Goal: Information Seeking & Learning: Learn about a topic

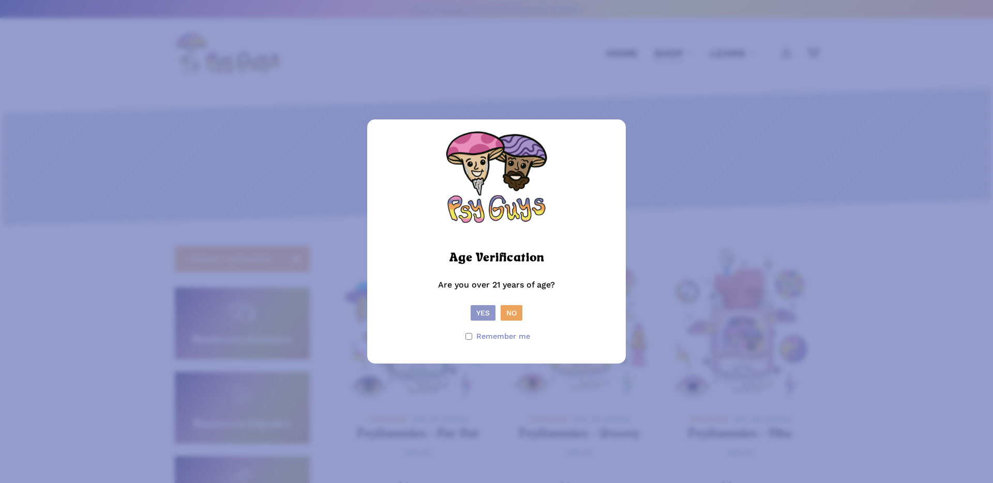
click at [487, 312] on button "Yes" at bounding box center [483, 313] width 25 height 16
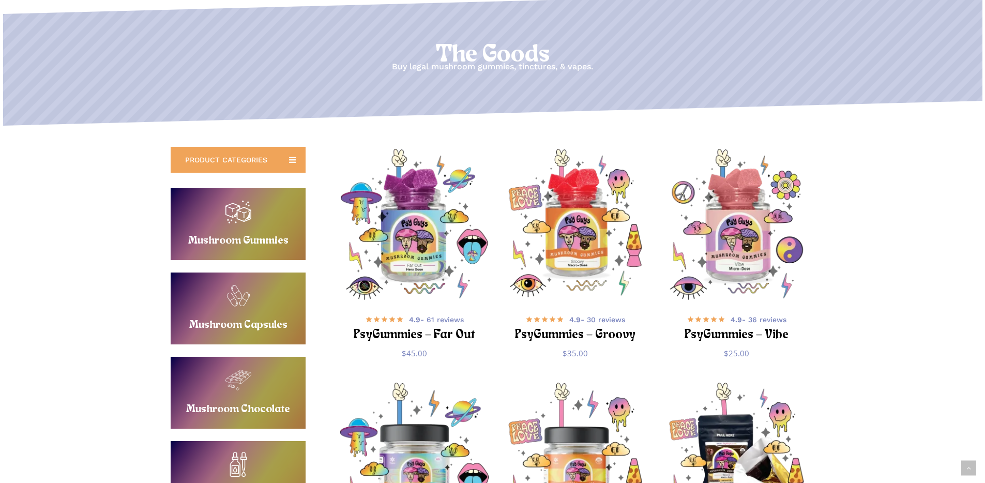
scroll to position [186, 0]
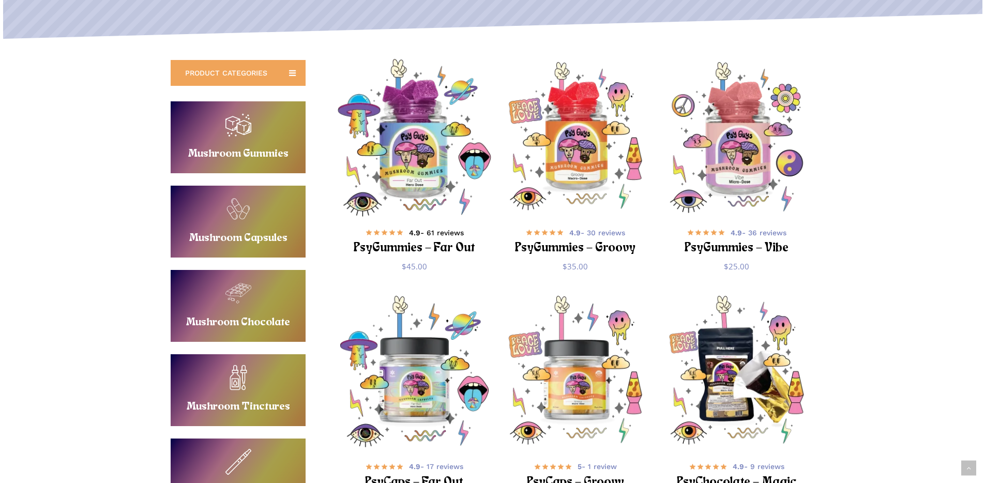
click at [443, 246] on h2 "PsyGummies – Far Out" at bounding box center [415, 248] width 126 height 19
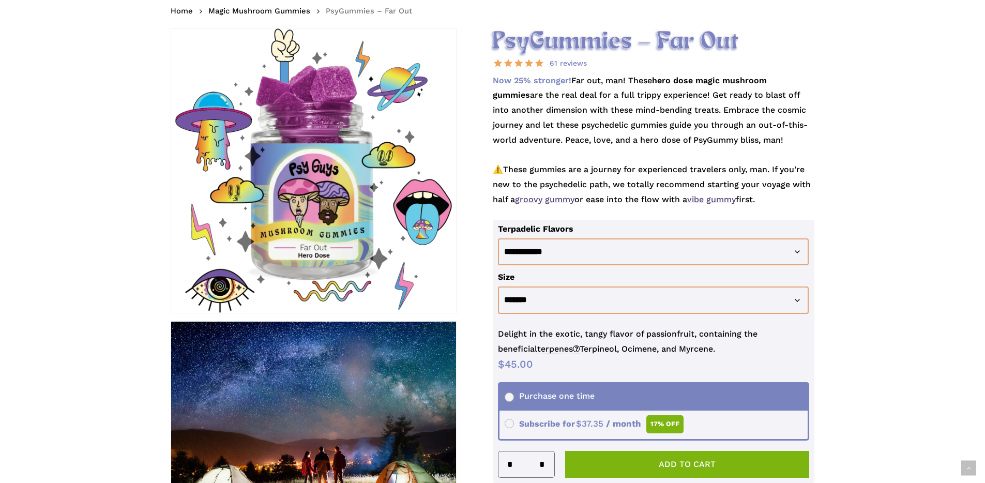
scroll to position [186, 0]
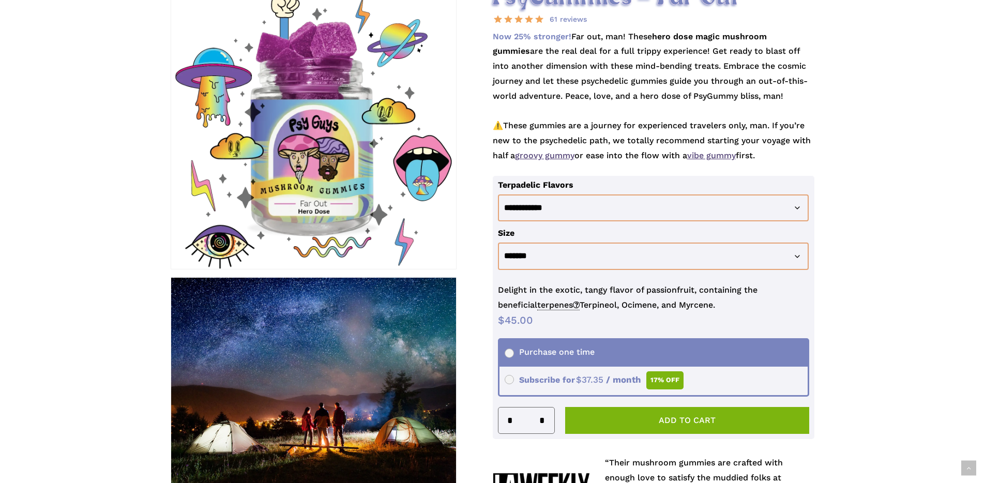
click at [663, 73] on p "Now 25% stronger! Far out, man! These hero dose magic mushroom gummies are the …" at bounding box center [654, 102] width 322 height 146
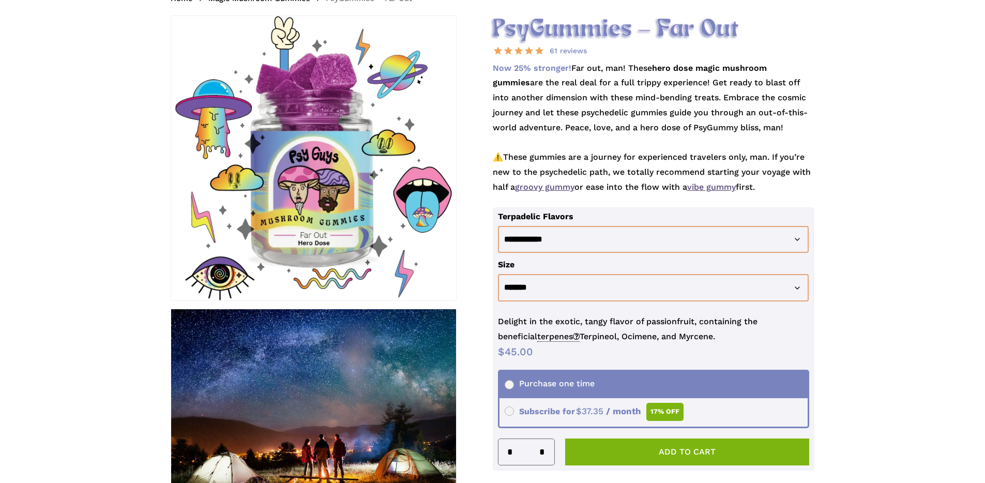
scroll to position [124, 0]
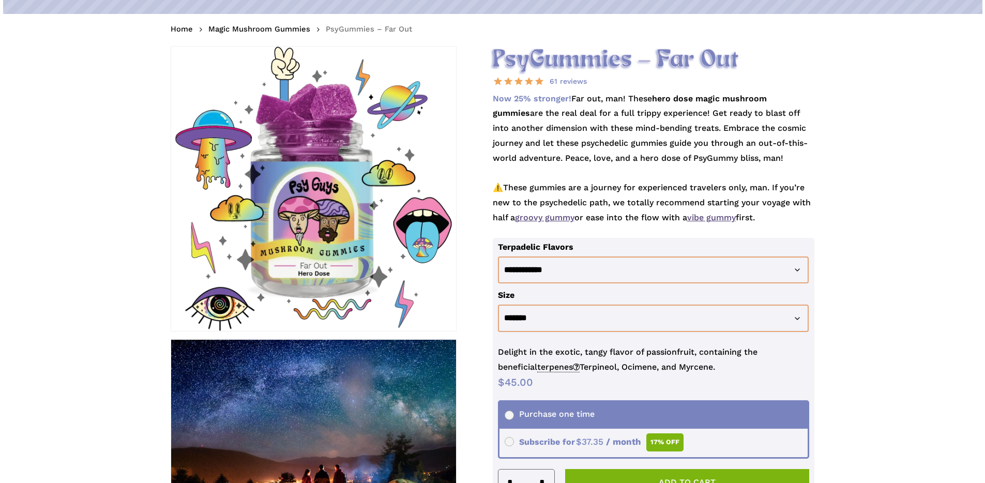
click at [655, 171] on p "Now 25% stronger! Far out, man! These hero dose magic mushroom gummies are the …" at bounding box center [654, 165] width 322 height 146
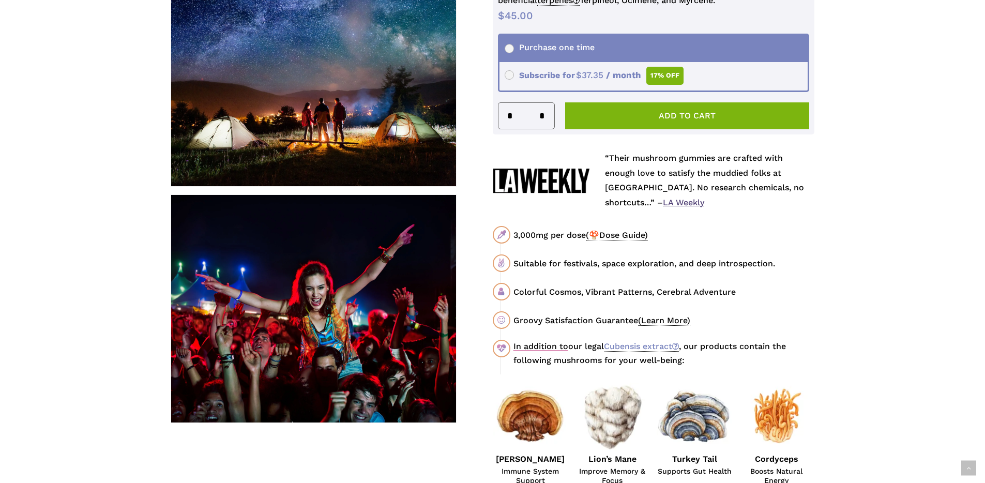
scroll to position [497, 0]
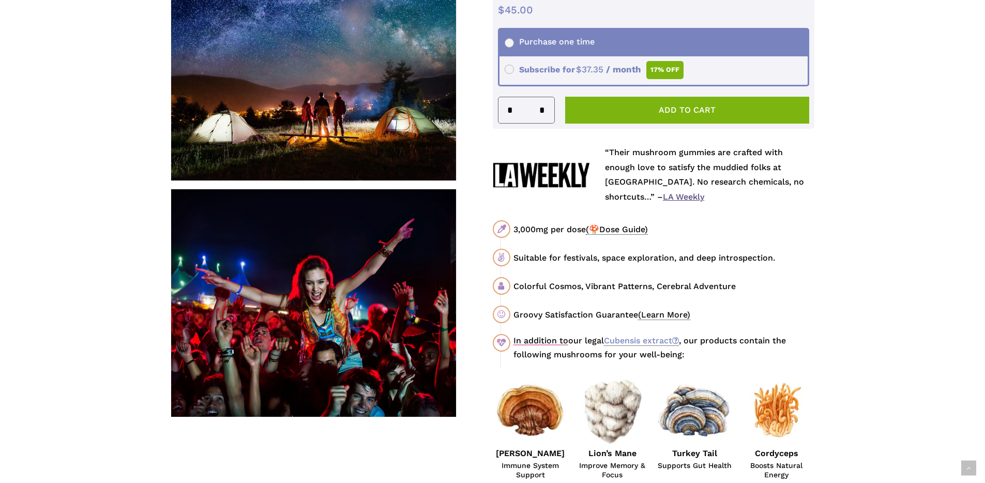
click at [634, 229] on span "(🍄Dose Guide)" at bounding box center [617, 230] width 62 height 10
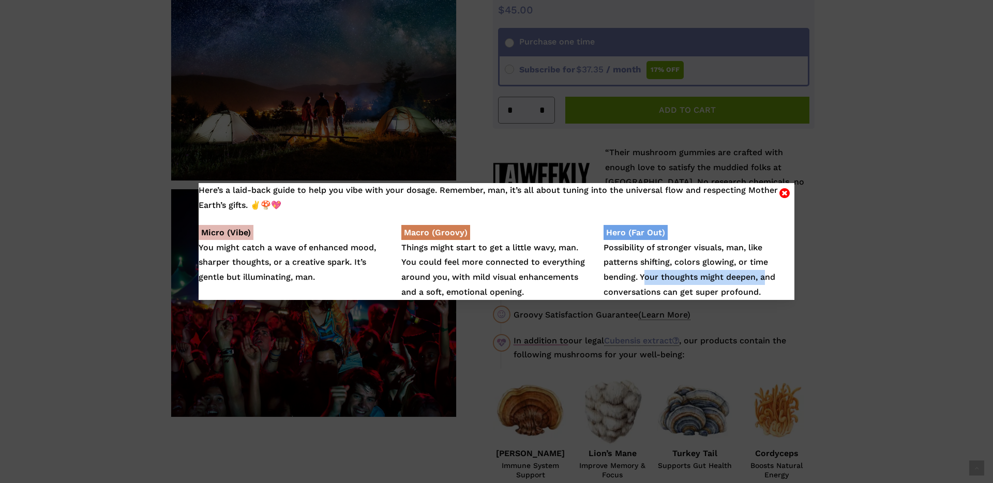
drag, startPoint x: 641, startPoint y: 277, endPoint x: 759, endPoint y: 276, distance: 118.5
click at [759, 276] on p "Hero (Far Out) Possibility of stronger visuals, man, like patterns shifting, co…" at bounding box center [699, 263] width 190 height 74
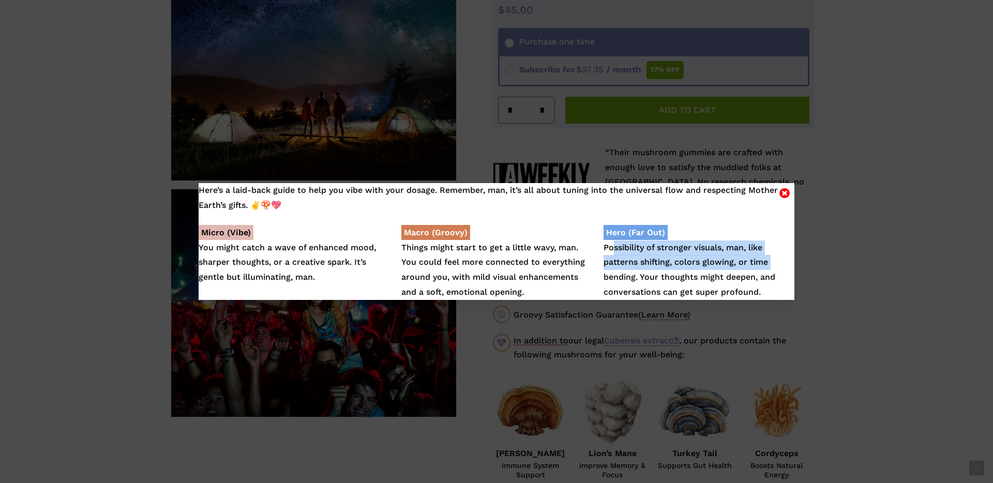
drag, startPoint x: 609, startPoint y: 246, endPoint x: 773, endPoint y: 261, distance: 164.1
click at [773, 261] on p "Hero (Far Out) Possibility of stronger visuals, man, like patterns shifting, co…" at bounding box center [699, 263] width 190 height 74
click at [720, 263] on p "Hero (Far Out) Possibility of stronger visuals, man, like patterns shifting, co…" at bounding box center [699, 263] width 190 height 74
click at [784, 192] on icon "Close" at bounding box center [785, 193] width 10 height 12
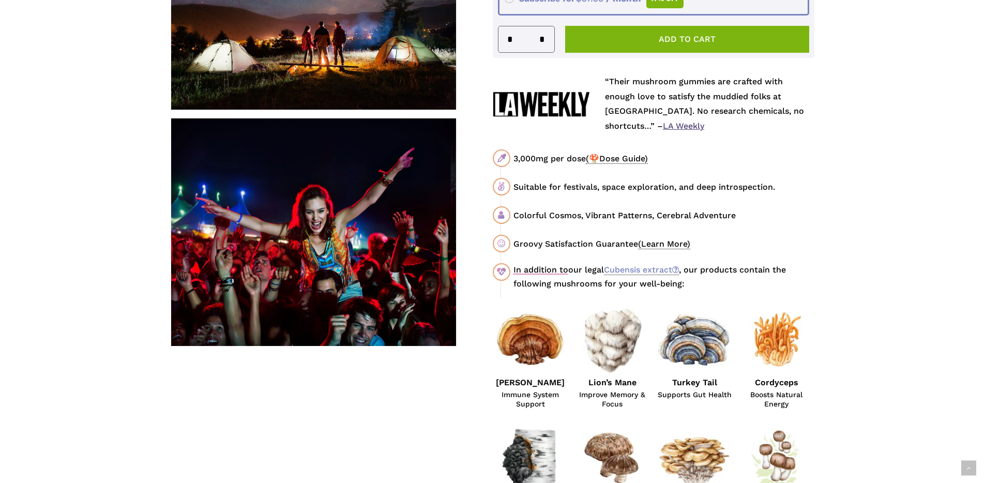
scroll to position [683, 0]
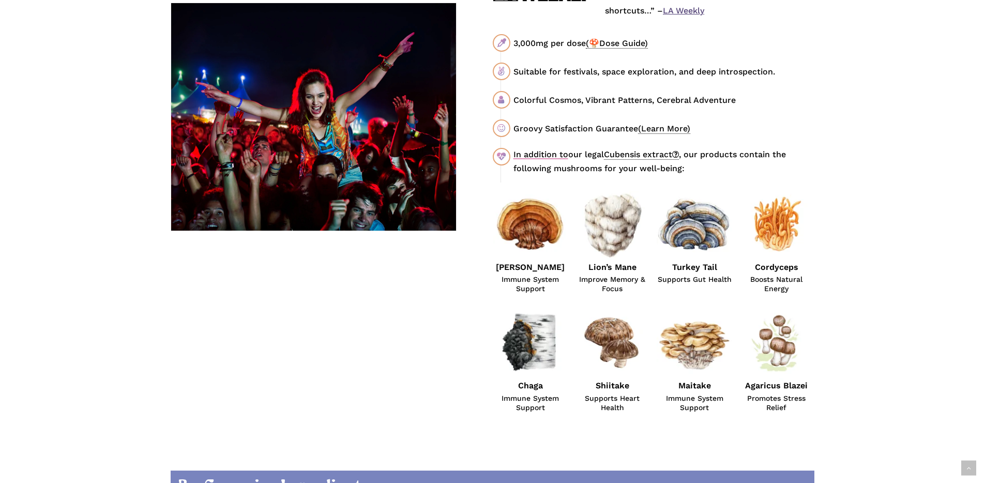
click at [656, 154] on link "Cubensis extract" at bounding box center [641, 155] width 75 height 10
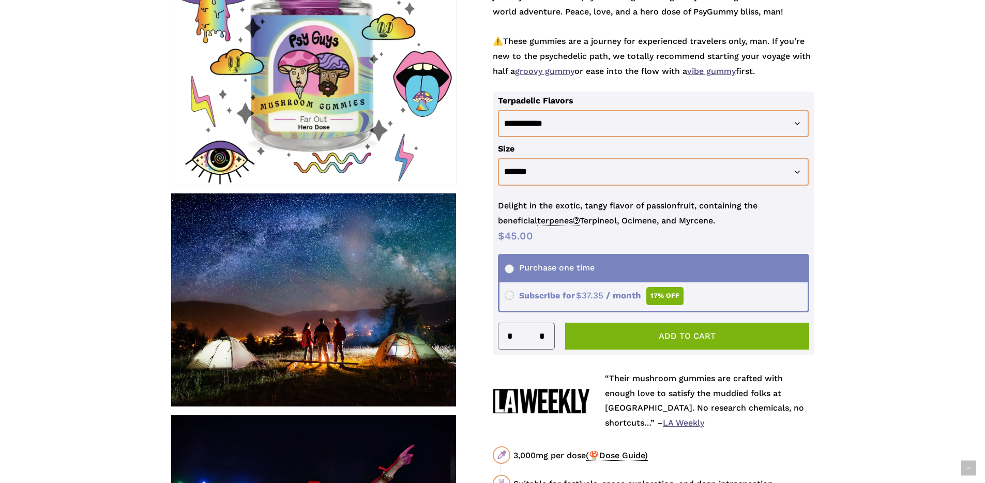
scroll to position [186, 0]
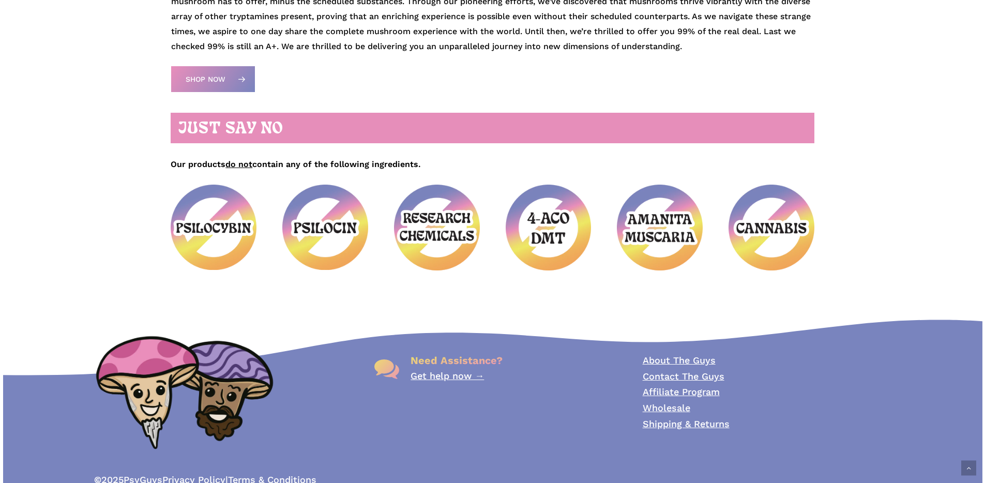
scroll to position [497, 0]
